Goal: Information Seeking & Learning: Learn about a topic

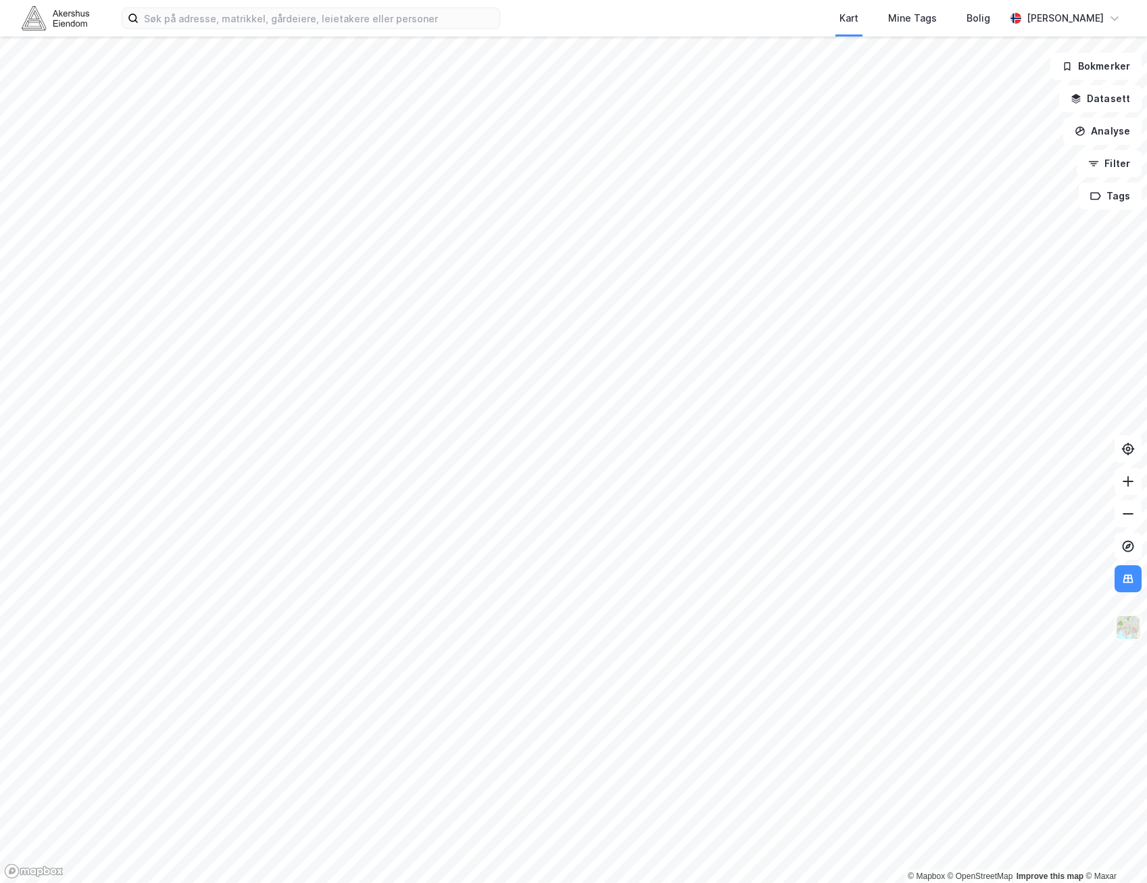
click at [1130, 631] on img at bounding box center [1128, 627] width 26 height 26
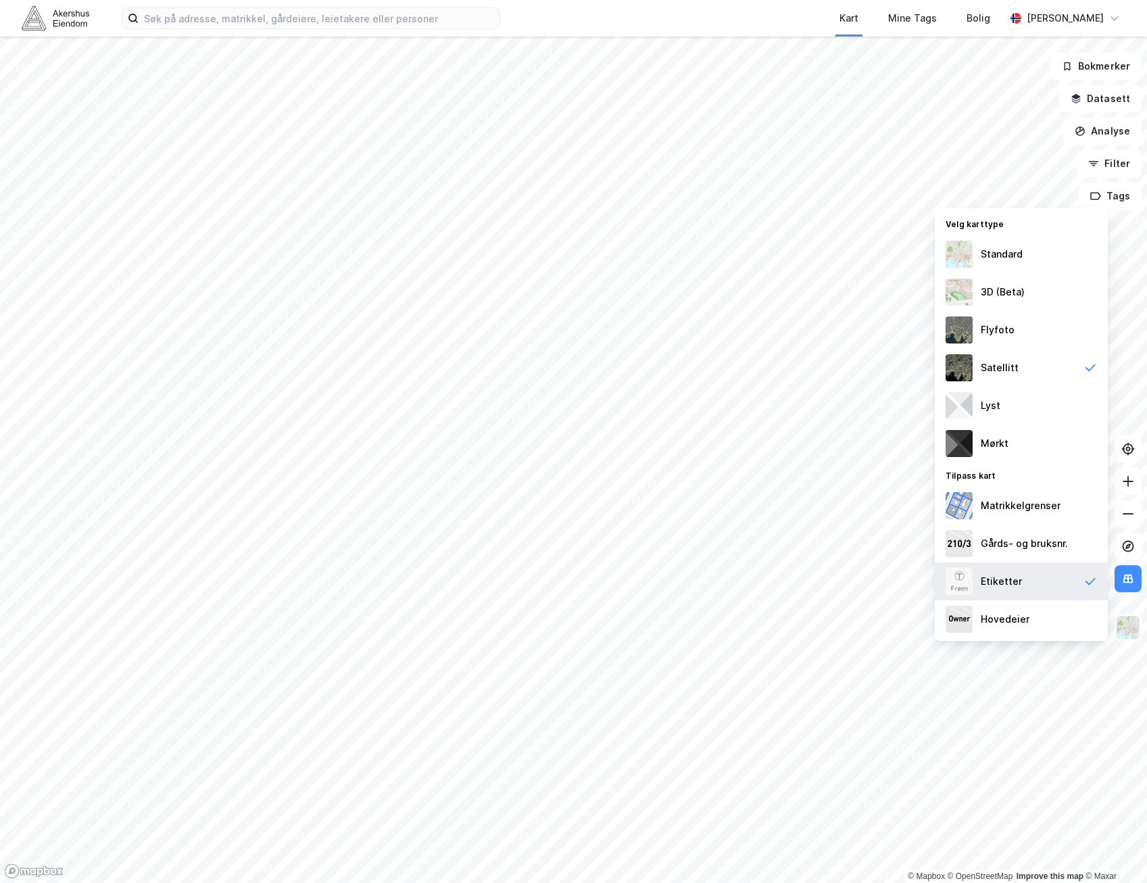
click at [1027, 585] on div "Etiketter" at bounding box center [1021, 581] width 173 height 38
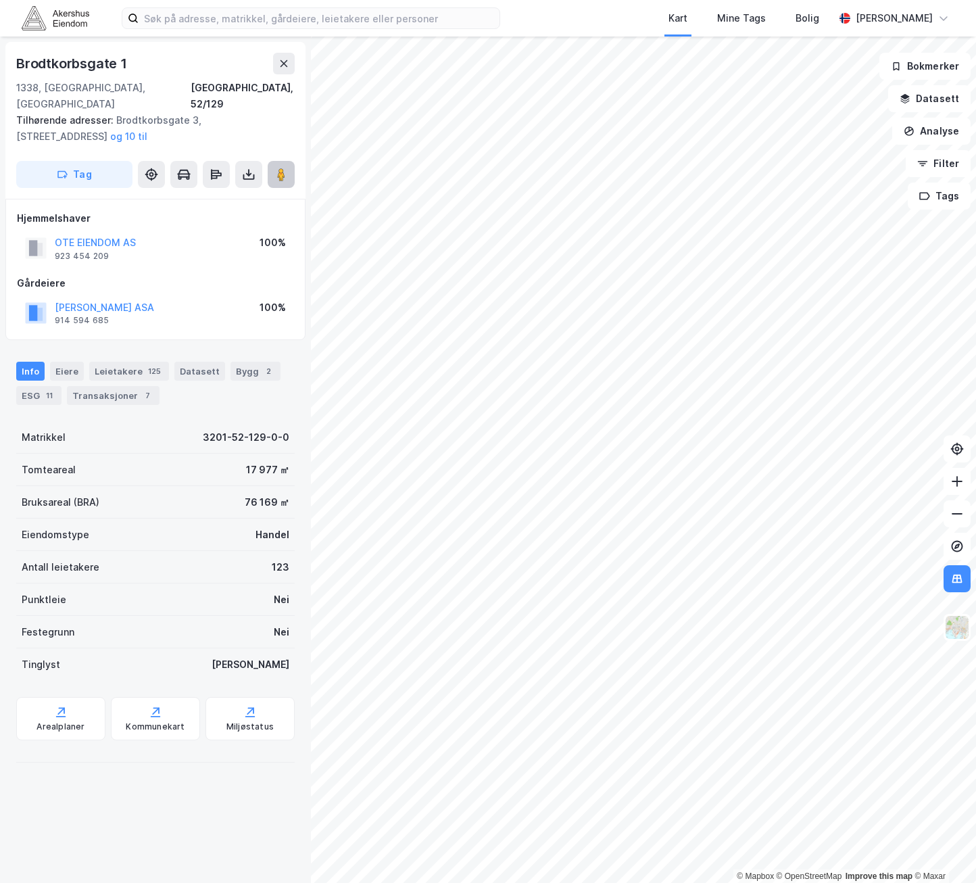
click at [270, 161] on button at bounding box center [281, 174] width 27 height 27
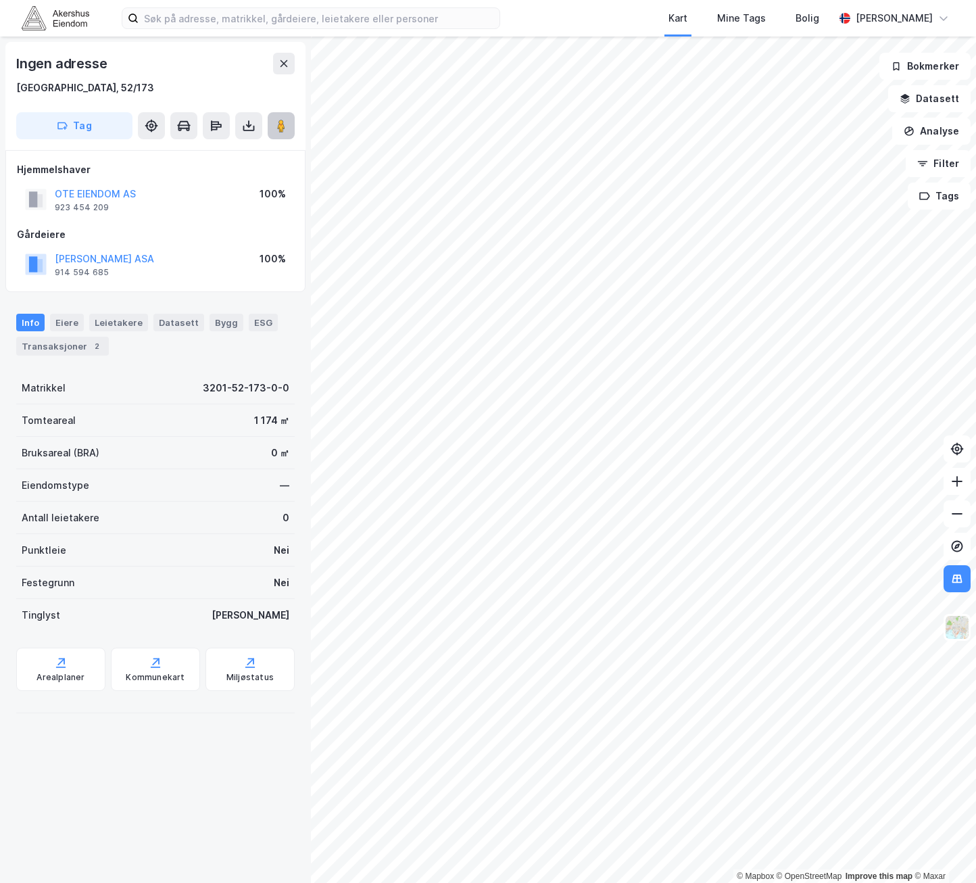
click at [283, 130] on image at bounding box center [281, 126] width 8 height 14
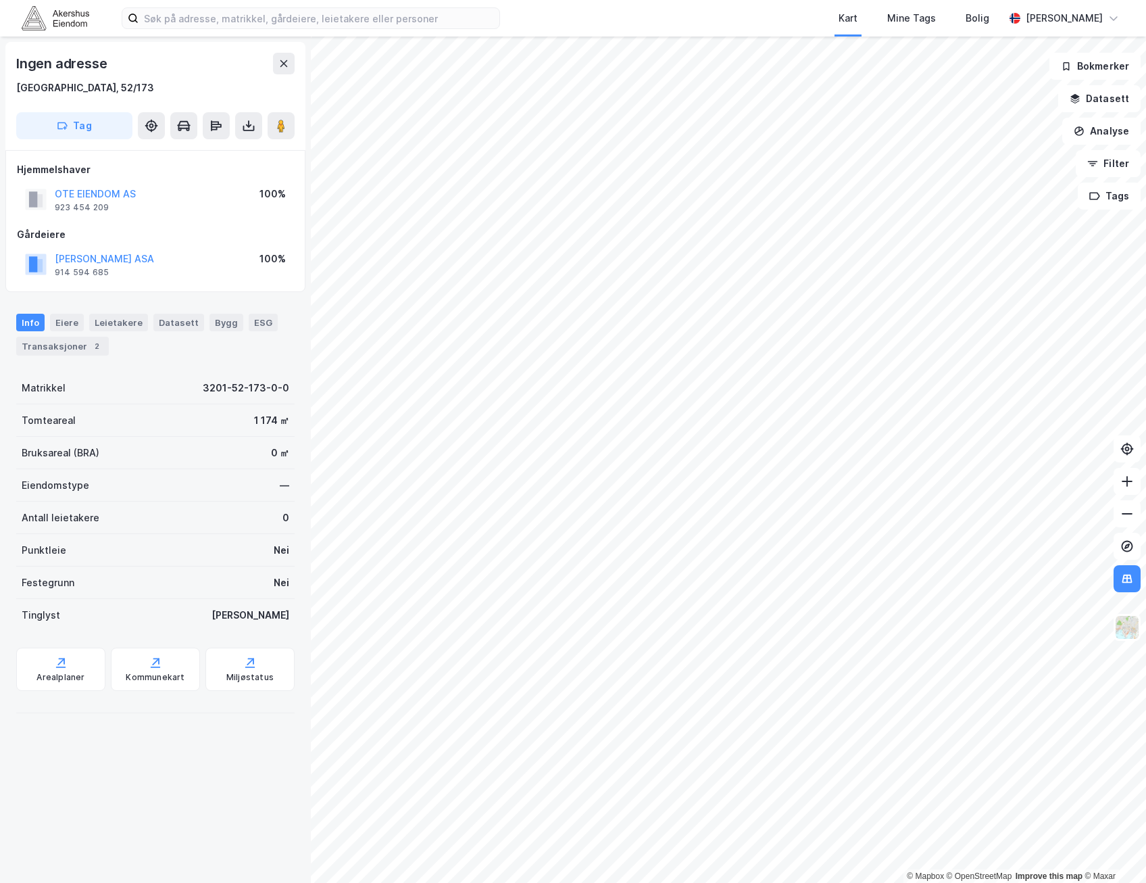
click at [1146, 361] on html "Kart Mine Tags Bolig [PERSON_NAME] © Mapbox © OpenStreetMap Improve this map © …" at bounding box center [573, 441] width 1146 height 883
